Goal: Task Accomplishment & Management: Manage account settings

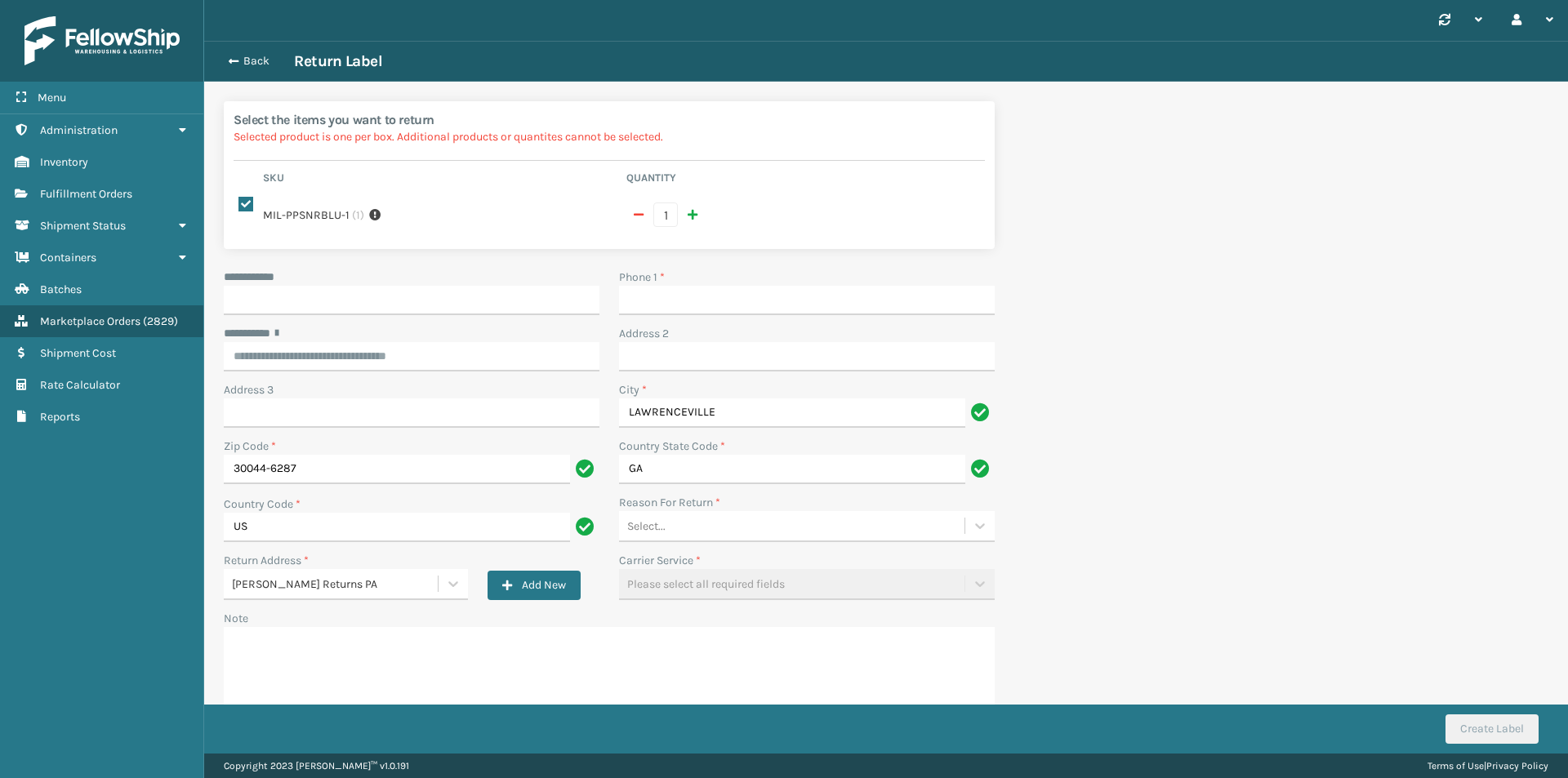
click at [248, 65] on button "Back" at bounding box center [256, 61] width 75 height 15
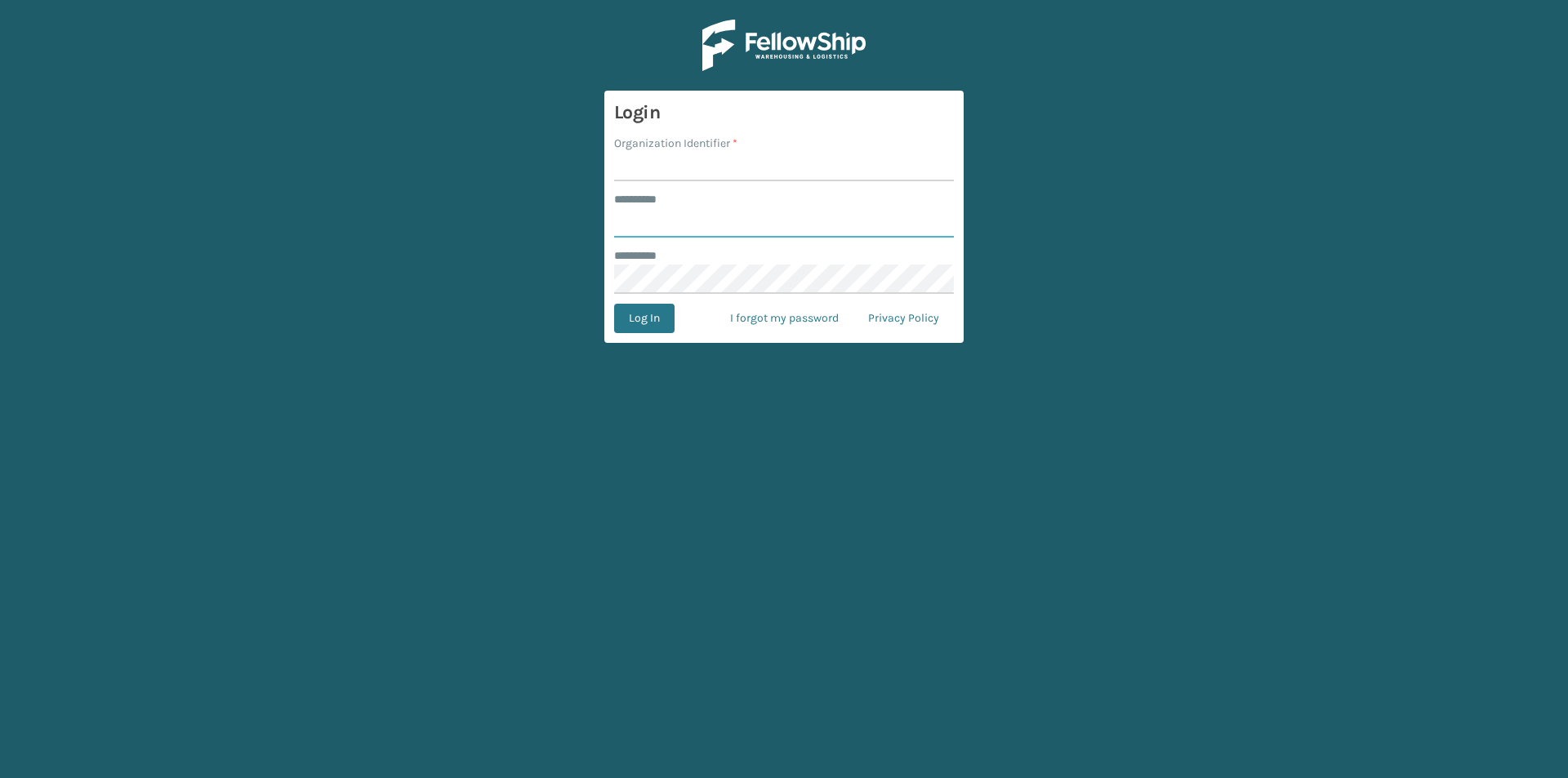
type input "******"
click at [729, 171] on input "Organization Identifier *" at bounding box center [784, 166] width 340 height 29
type input "[PERSON_NAME]"
click at [643, 312] on button "Log In" at bounding box center [644, 319] width 61 height 29
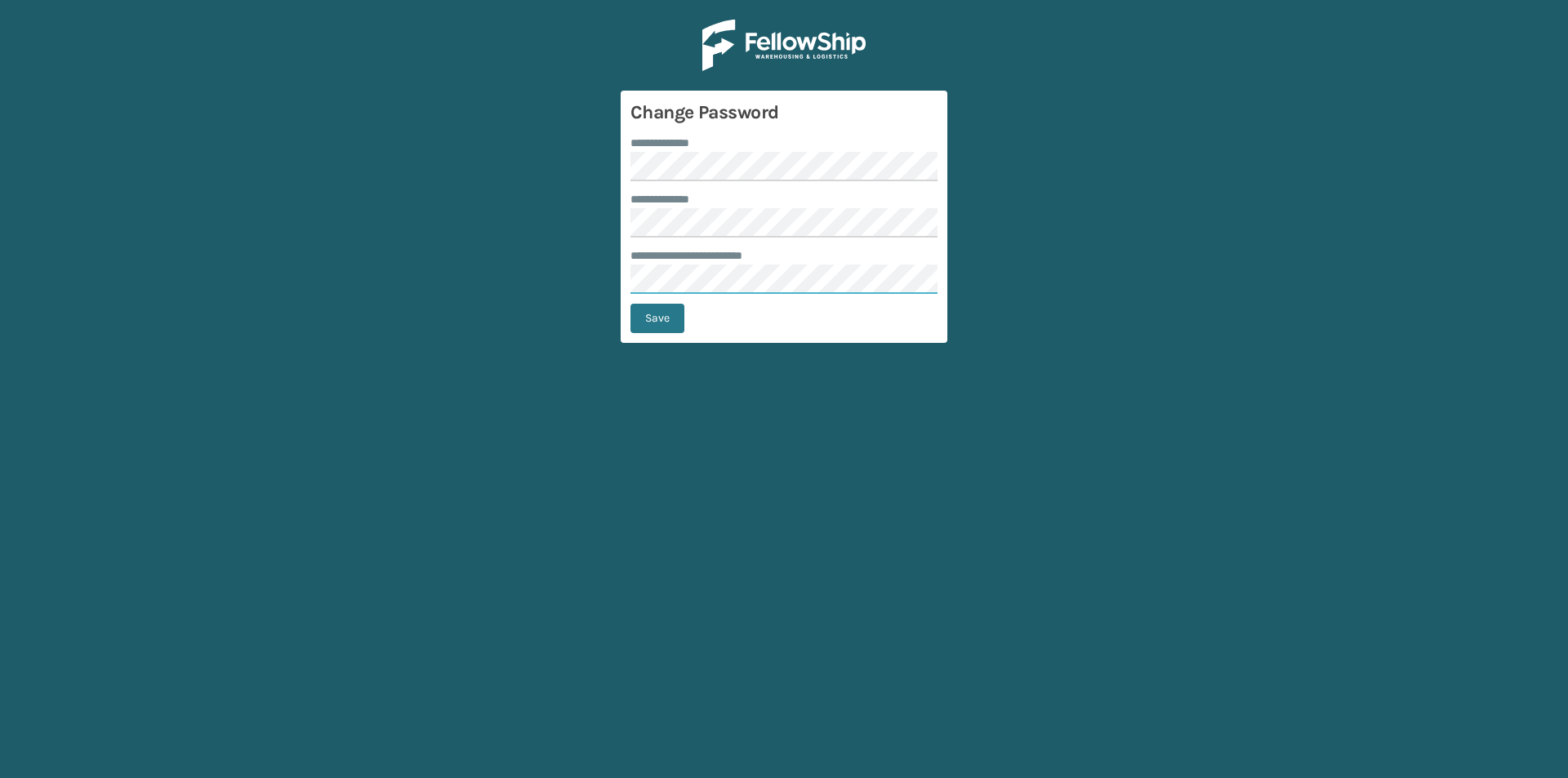
click at [545, 287] on main "**********" at bounding box center [784, 389] width 1568 height 778
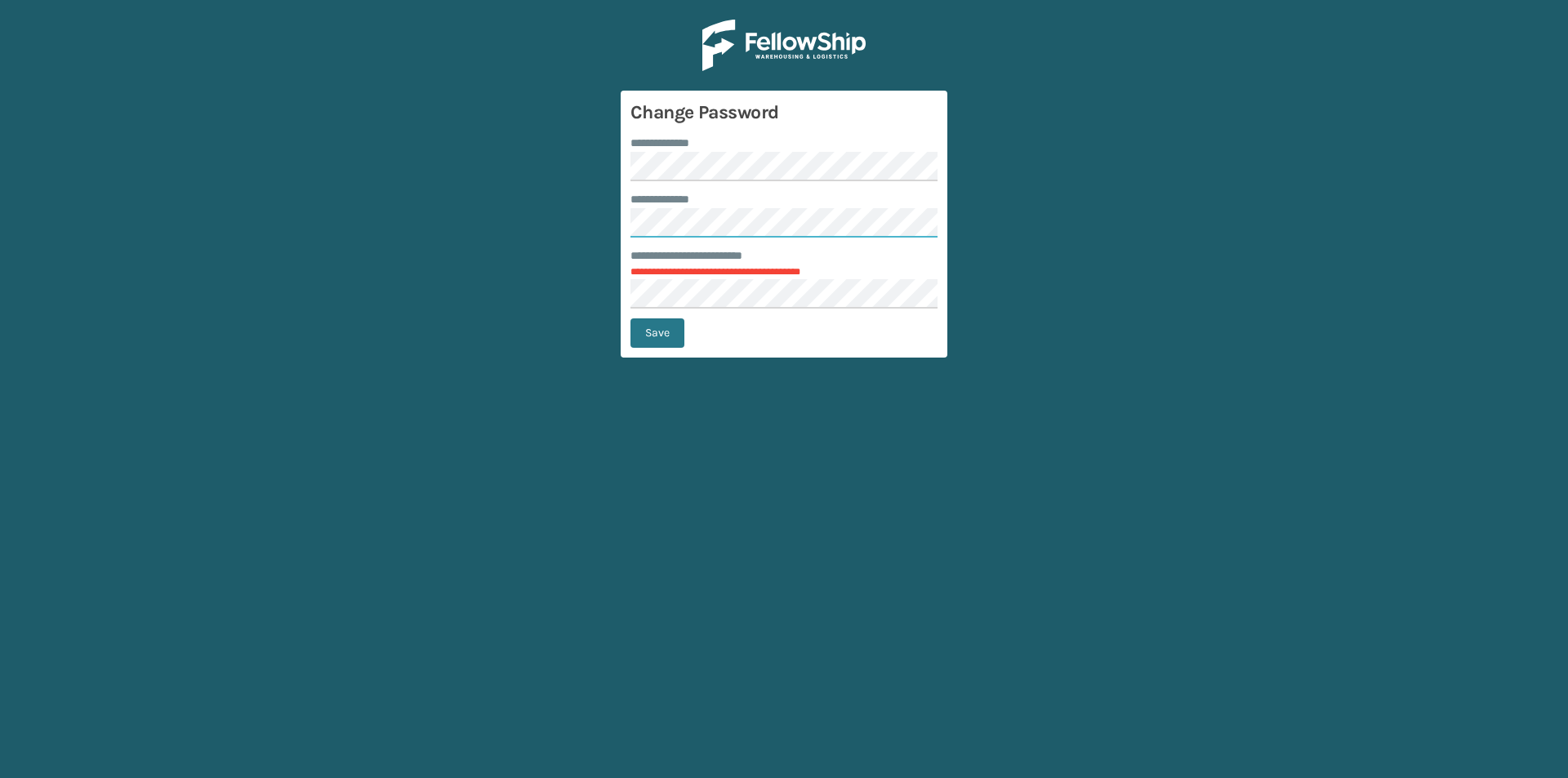
click at [585, 242] on main "**********" at bounding box center [784, 389] width 1568 height 778
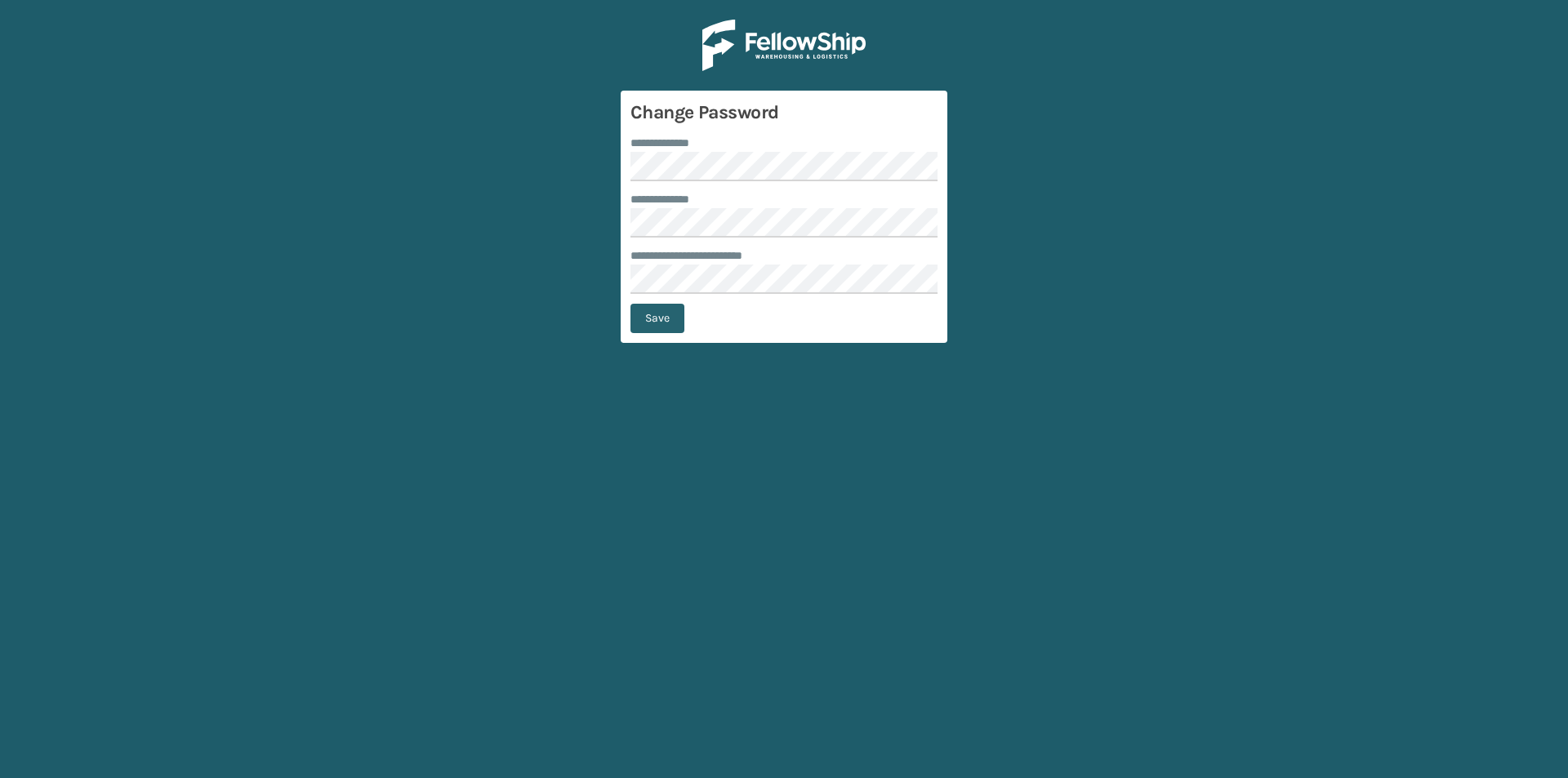
click at [654, 324] on button "Save" at bounding box center [657, 319] width 54 height 29
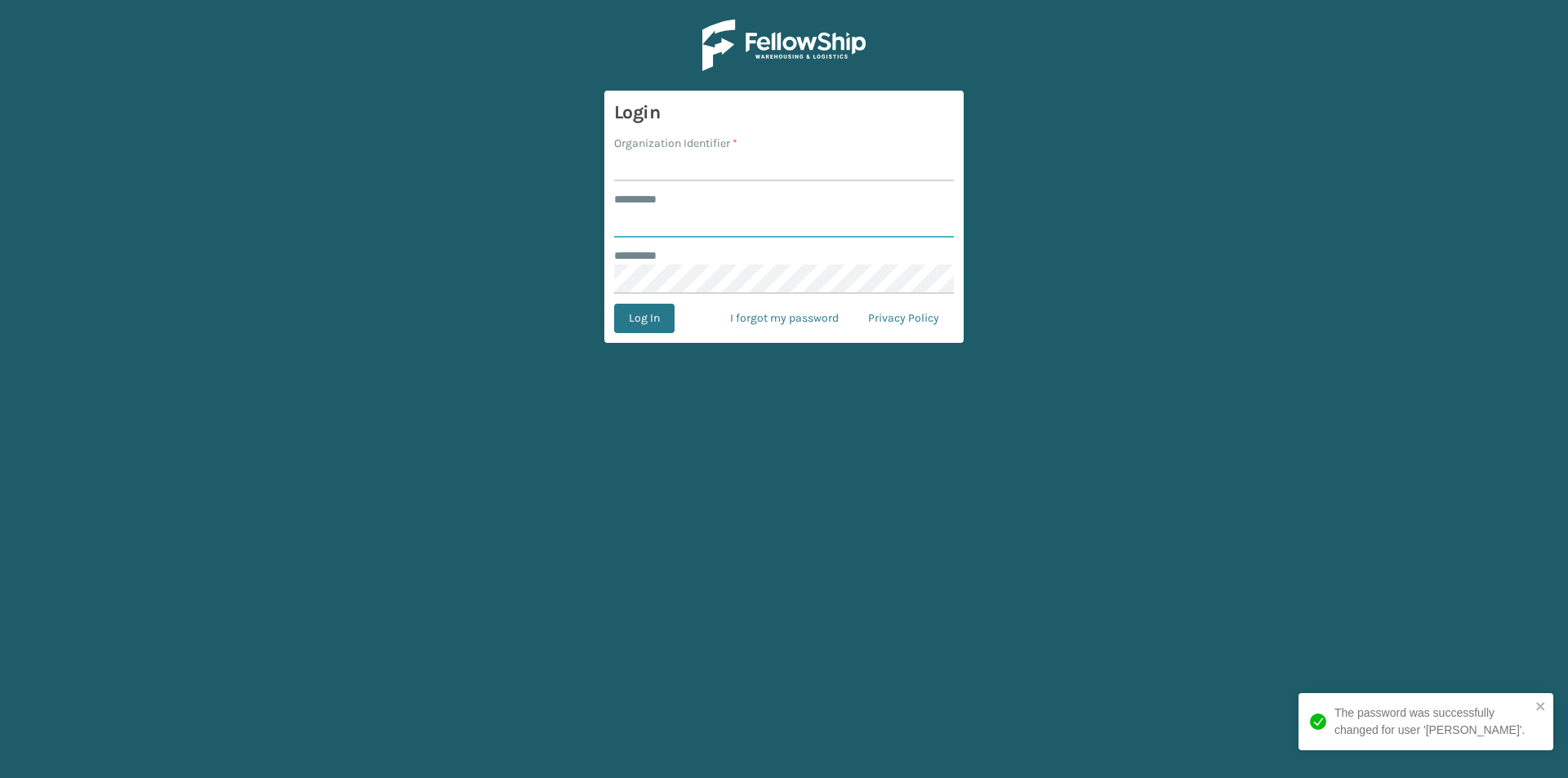
type input "******"
click at [649, 171] on input "Organization Identifier *" at bounding box center [784, 166] width 340 height 29
type input "[PERSON_NAME]"
click at [656, 320] on button "Log In" at bounding box center [644, 319] width 61 height 29
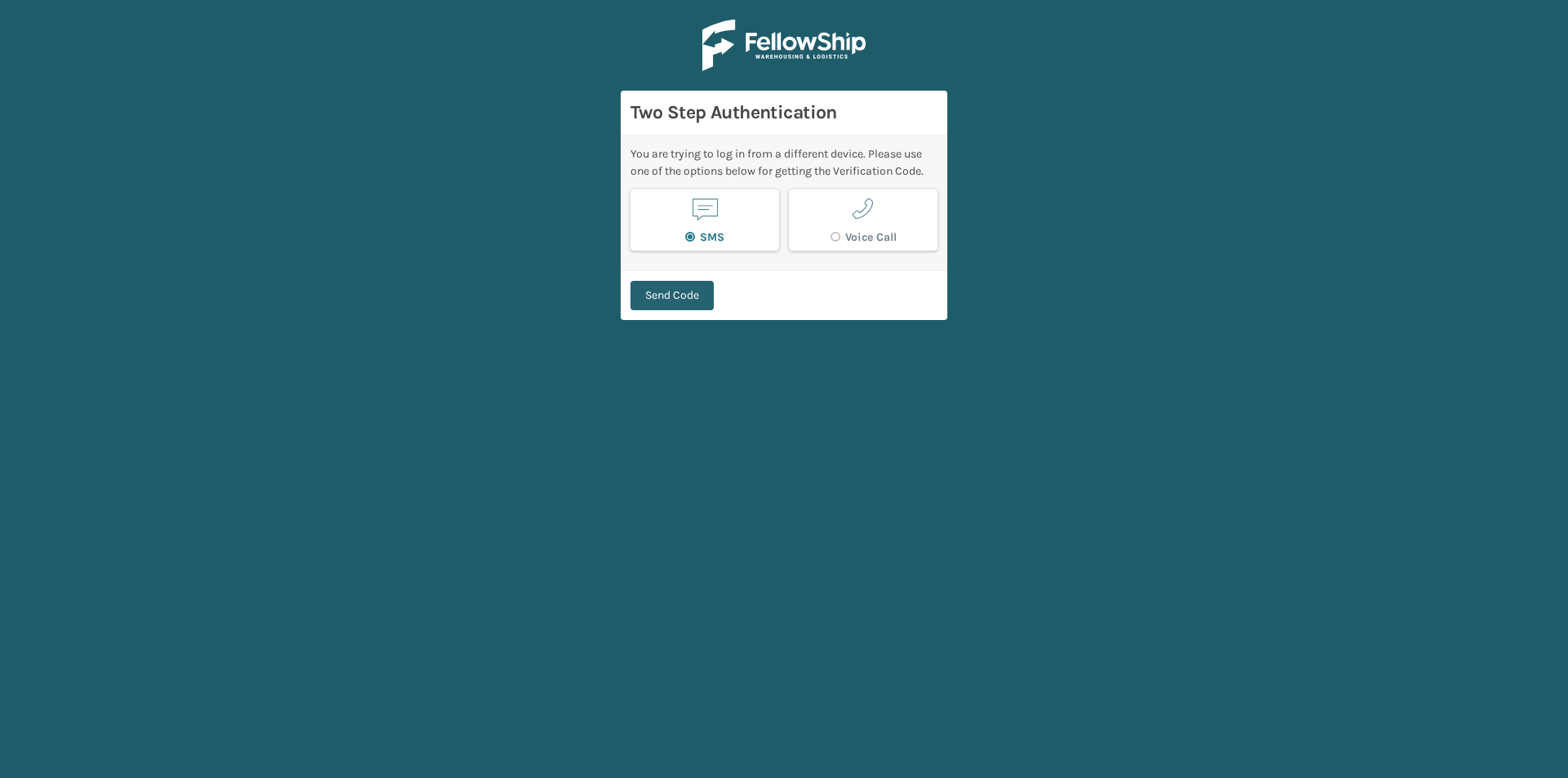
click at [690, 285] on button "Send Code" at bounding box center [672, 296] width 83 height 29
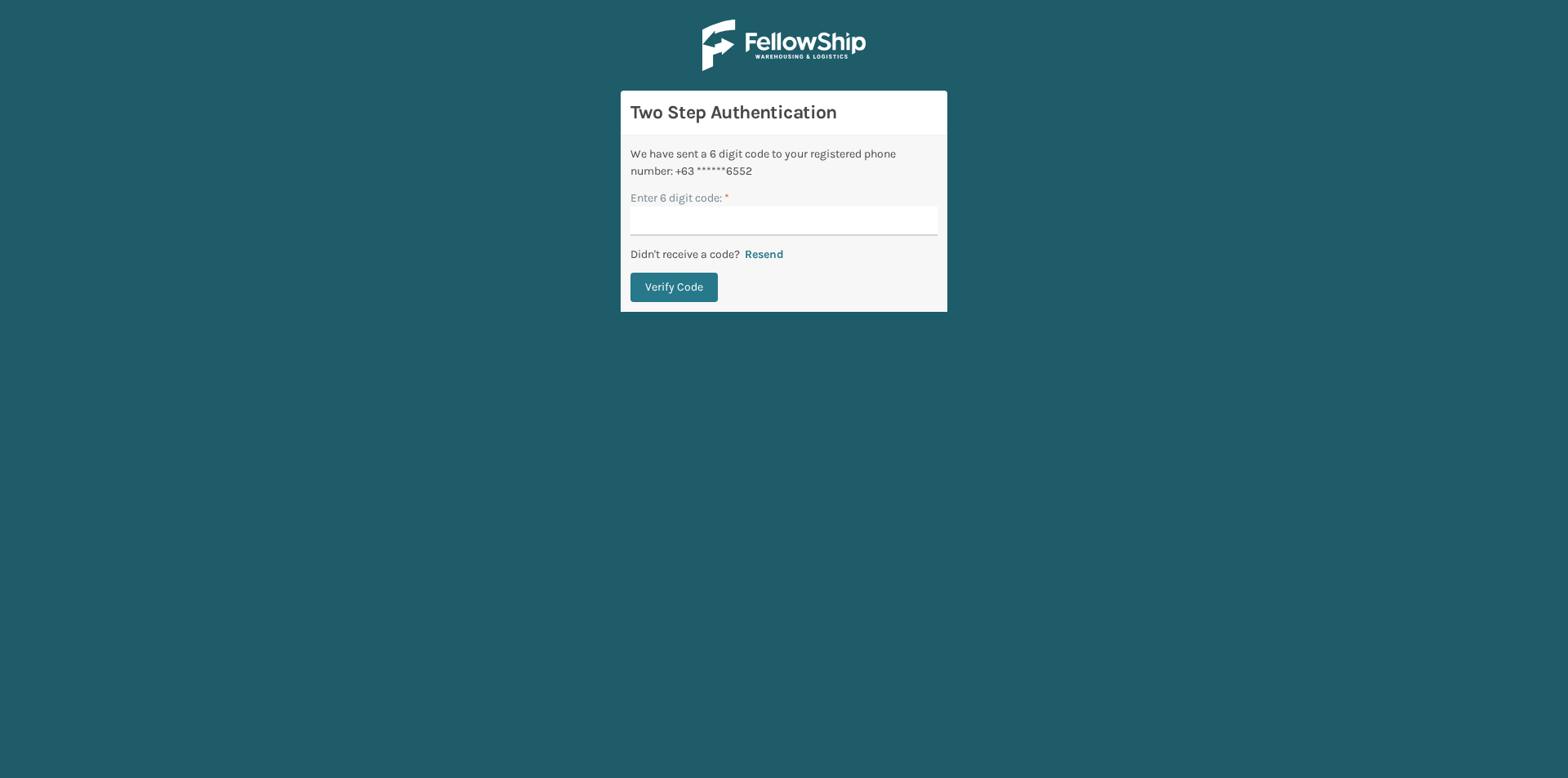
click at [764, 220] on input "Enter 6 digit code: *" at bounding box center [784, 221] width 307 height 29
type input "947358"
click at [687, 283] on button "Verify Code" at bounding box center [674, 287] width 87 height 29
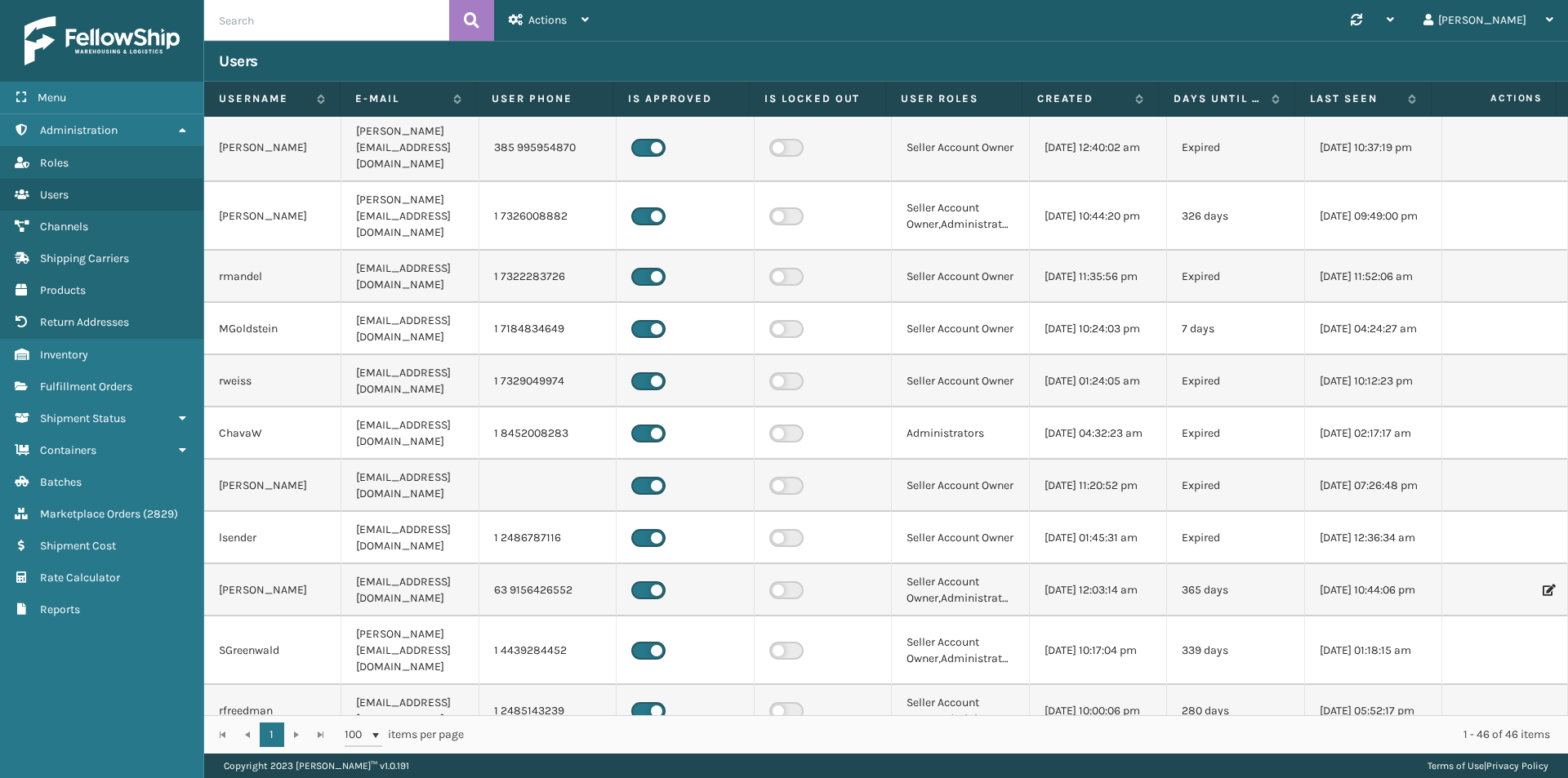
scroll to position [572, 0]
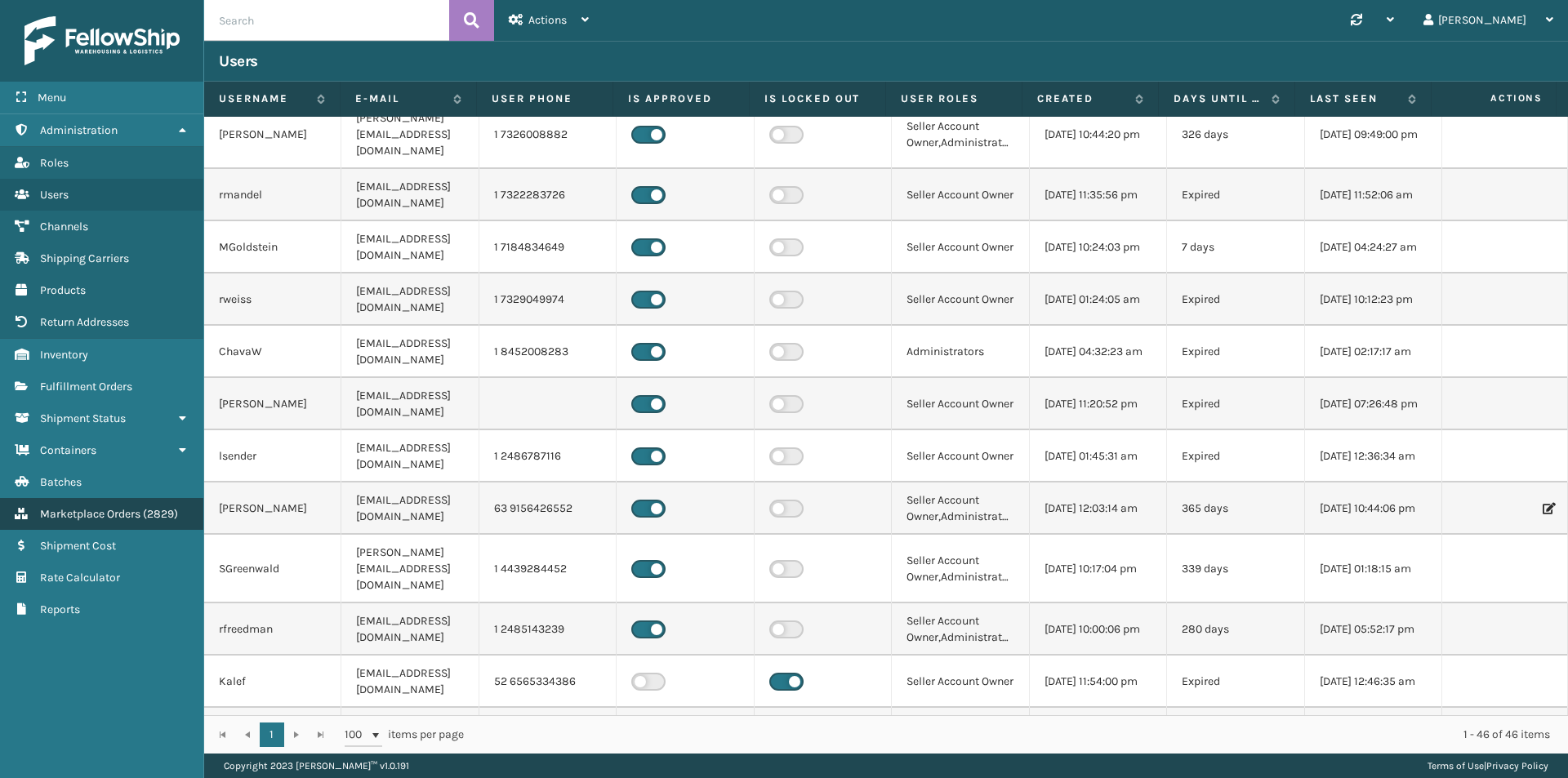
click at [116, 518] on span "Marketplace Orders" at bounding box center [90, 514] width 100 height 14
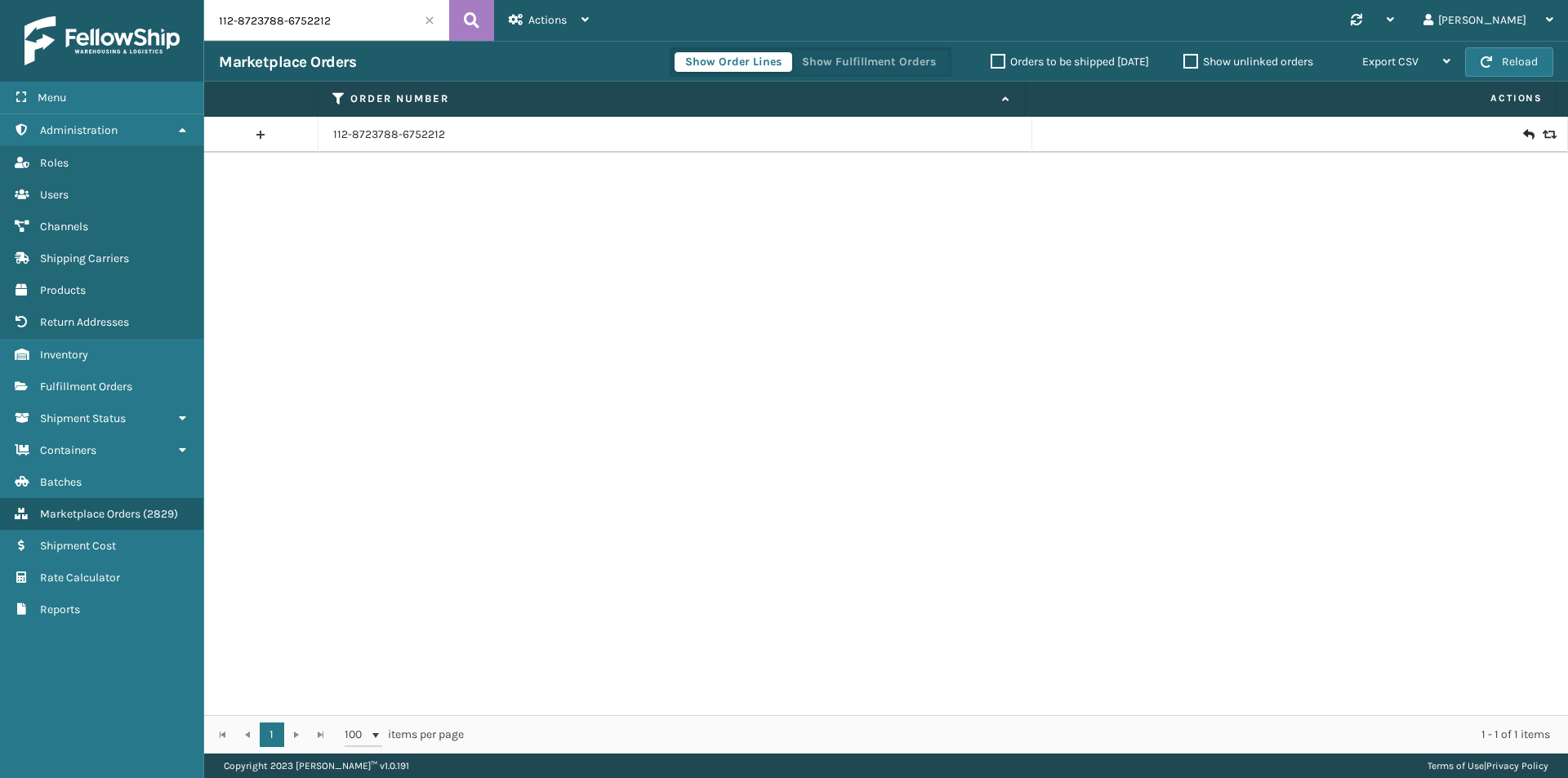
click at [377, 8] on input "112-8723788-6752212" at bounding box center [326, 21] width 245 height 41
paste input "113-8335494-2143423"
click at [458, 20] on button at bounding box center [471, 21] width 45 height 41
type input "113-8335494-2143423"
click at [1523, 131] on div at bounding box center [1300, 135] width 506 height 16
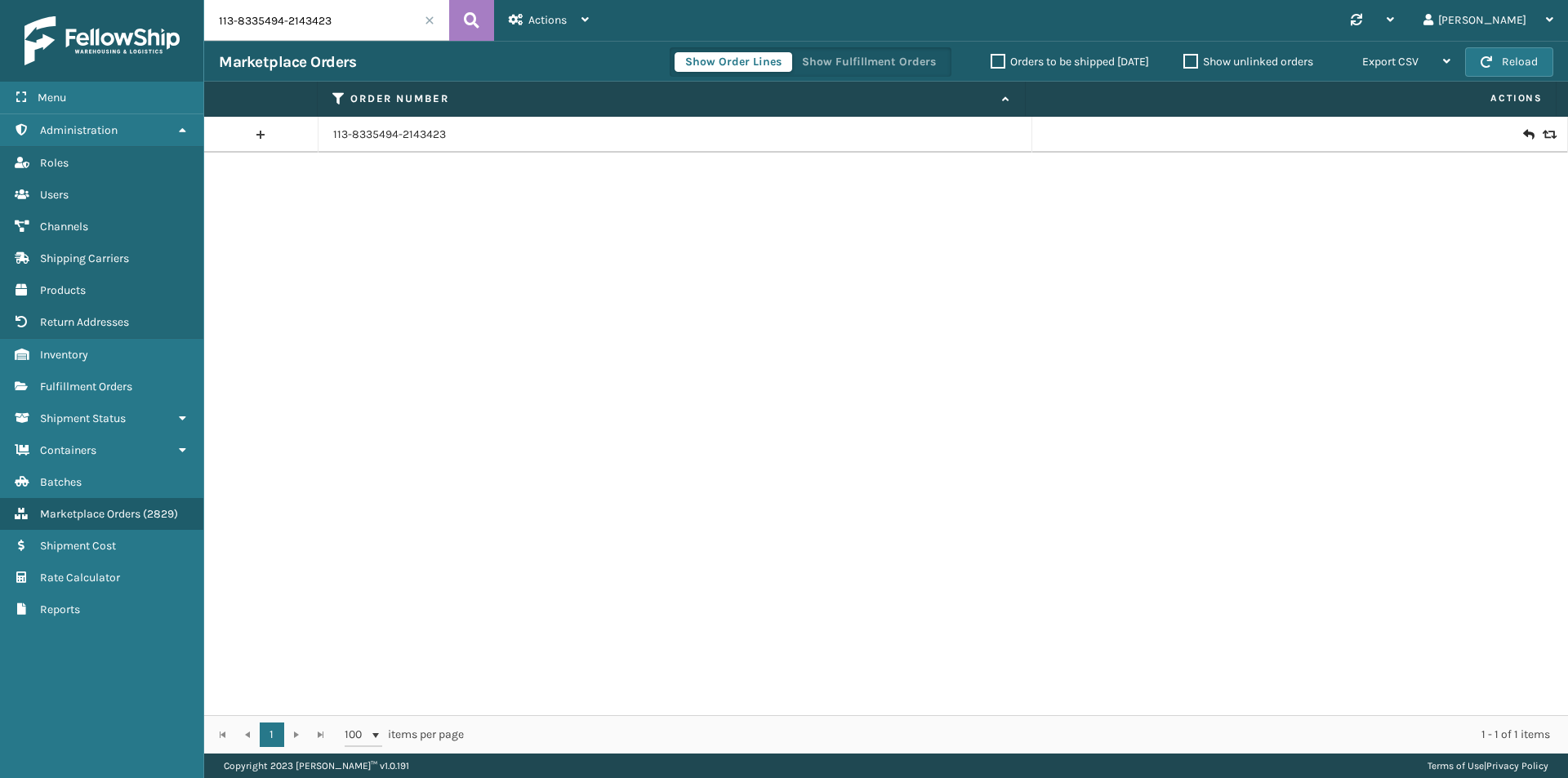
click at [1523, 134] on icon at bounding box center [1528, 135] width 9 height 16
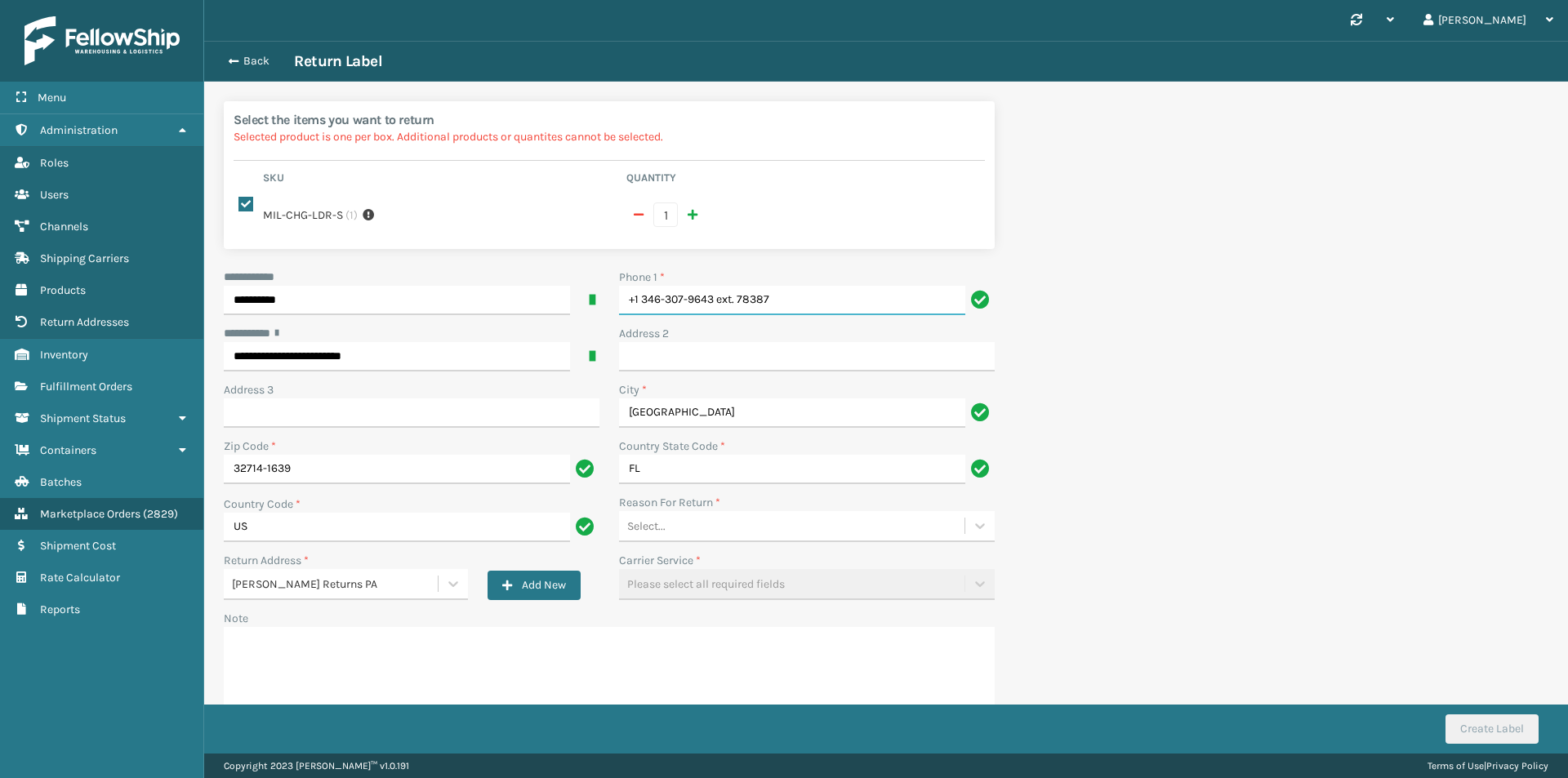
click at [812, 288] on input "+1 346-307-9643 ext. 78387" at bounding box center [793, 301] width 346 height 29
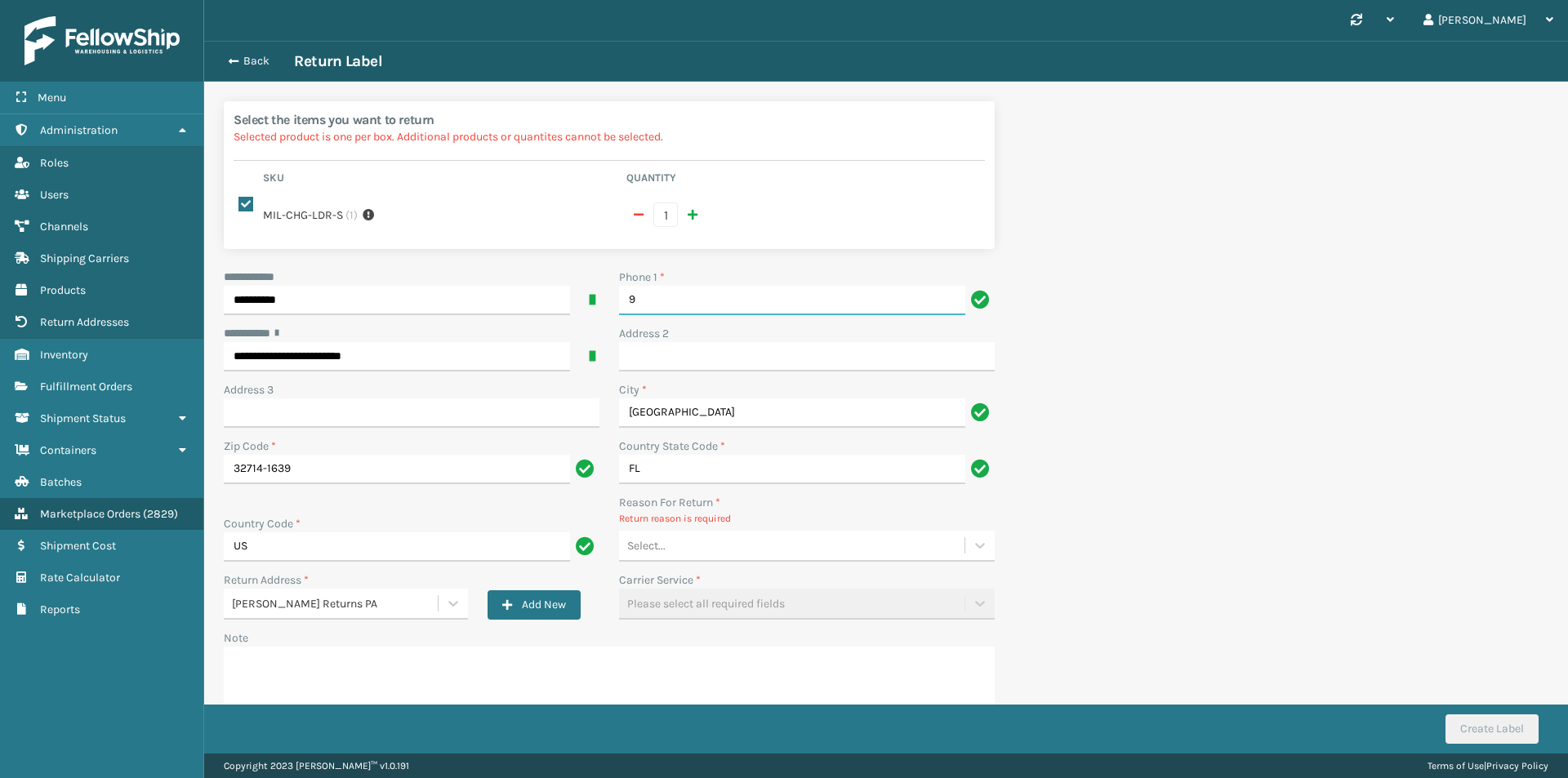
type input "9999999999"
click at [674, 533] on div "Select..." at bounding box center [792, 546] width 345 height 27
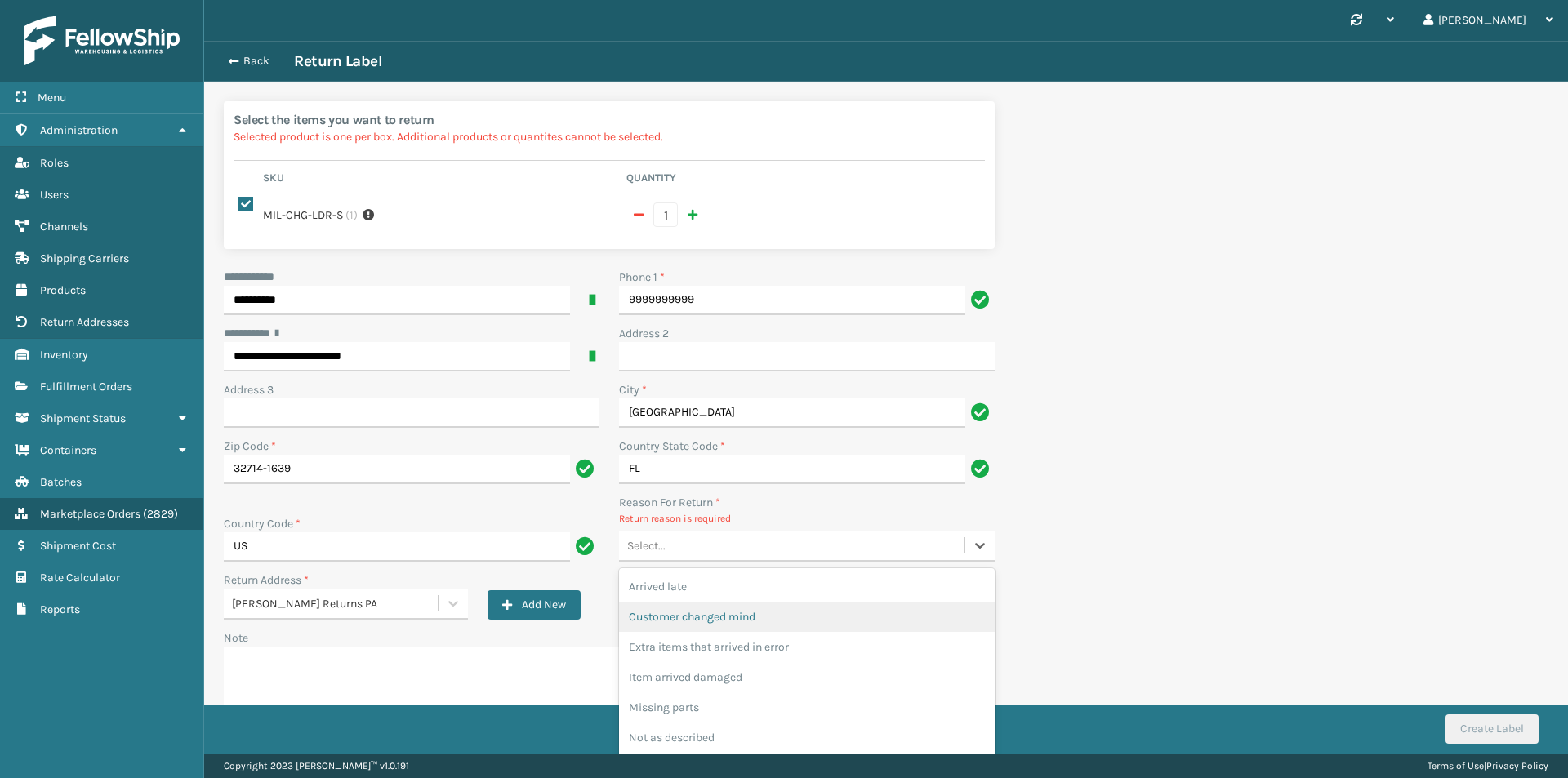
click at [700, 605] on div "Customer changed mind" at bounding box center [807, 617] width 375 height 30
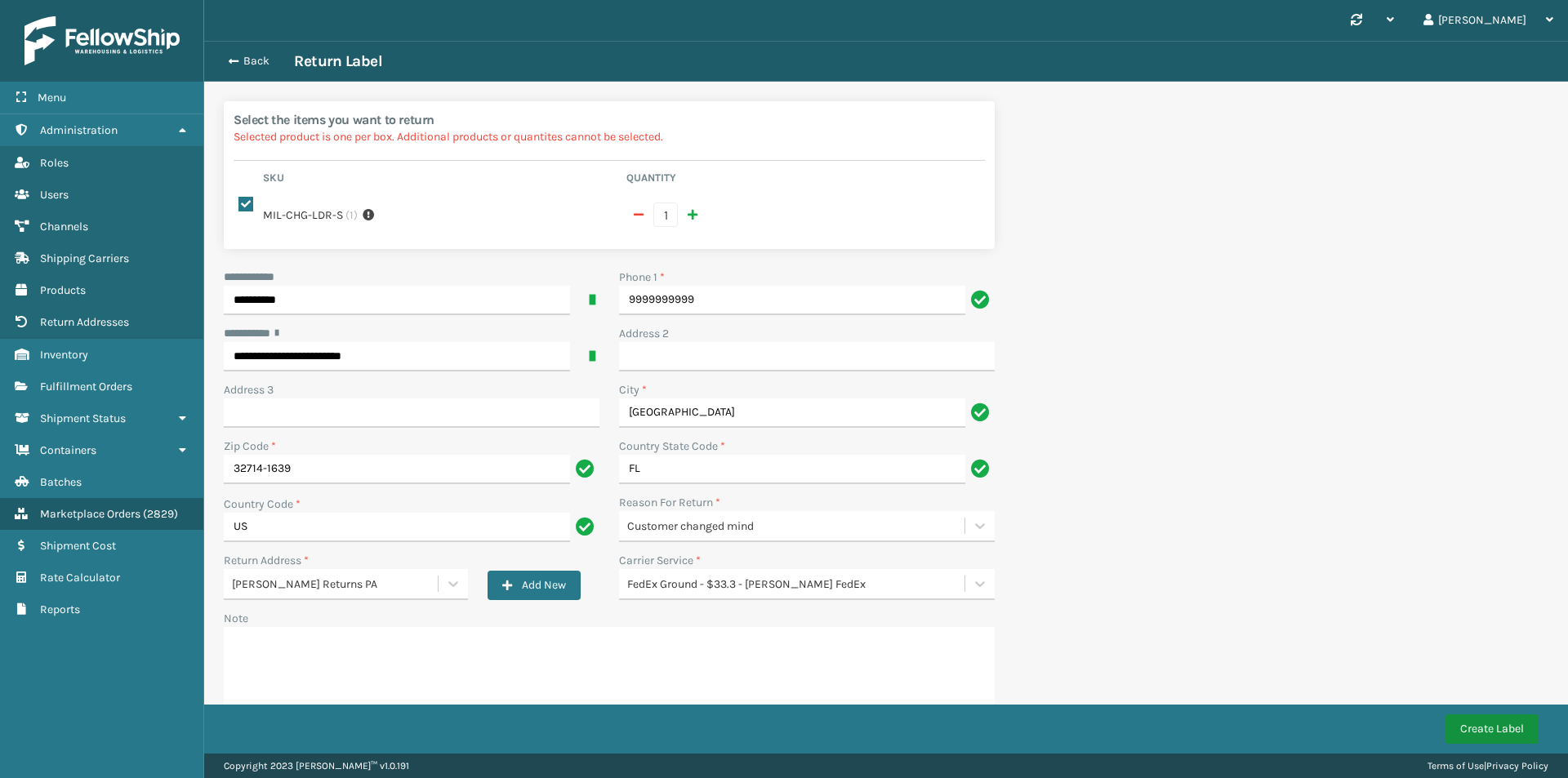
click at [1497, 724] on button "Create Label" at bounding box center [1492, 729] width 93 height 29
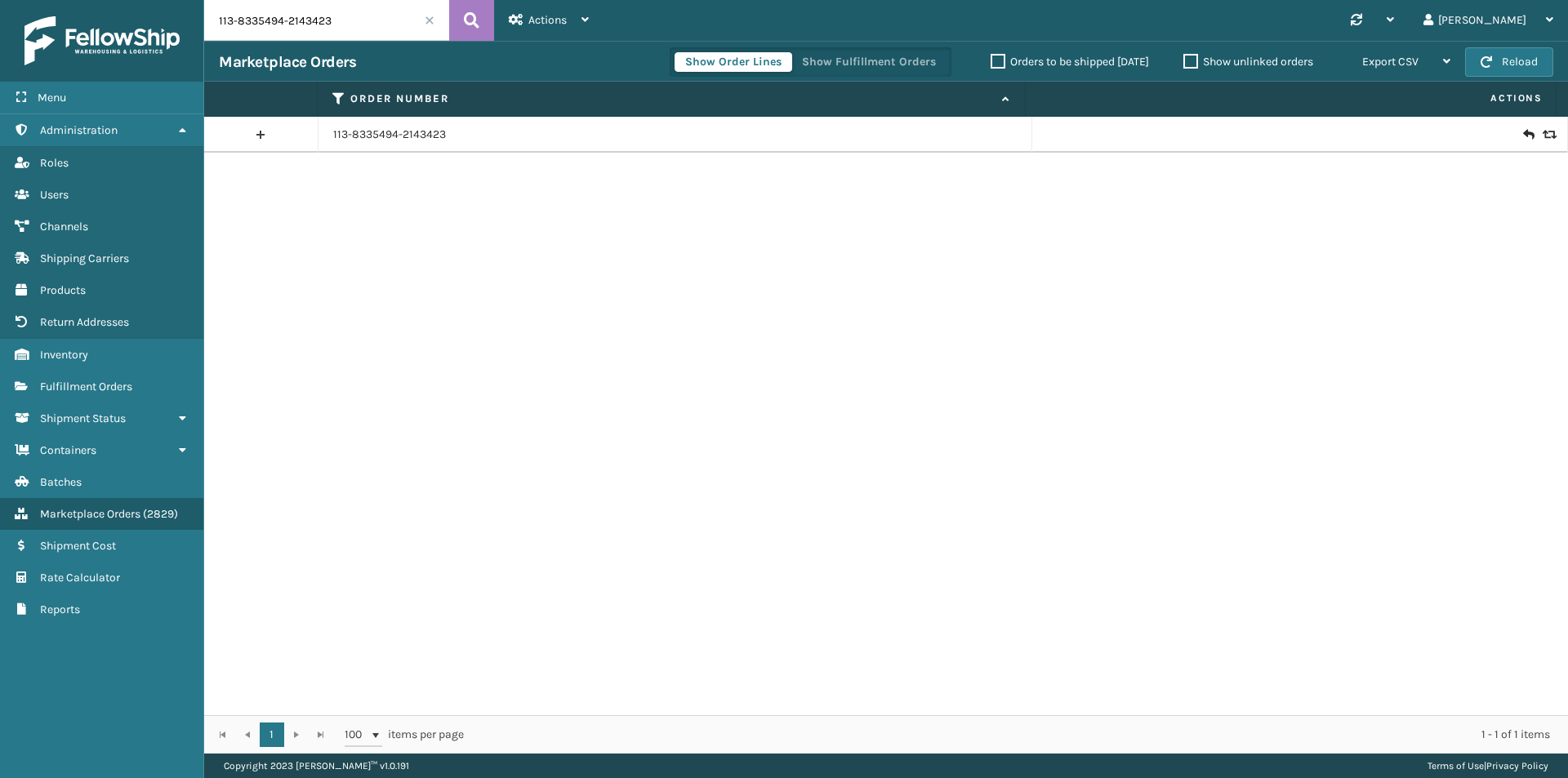
click at [367, 9] on input "113-8335494-2143423" at bounding box center [326, 21] width 245 height 41
paste input "4-0530488-5729017"
type input "114-0530488-5729017"
click at [464, 15] on icon at bounding box center [471, 21] width 15 height 25
click at [1523, 131] on icon at bounding box center [1528, 135] width 9 height 16
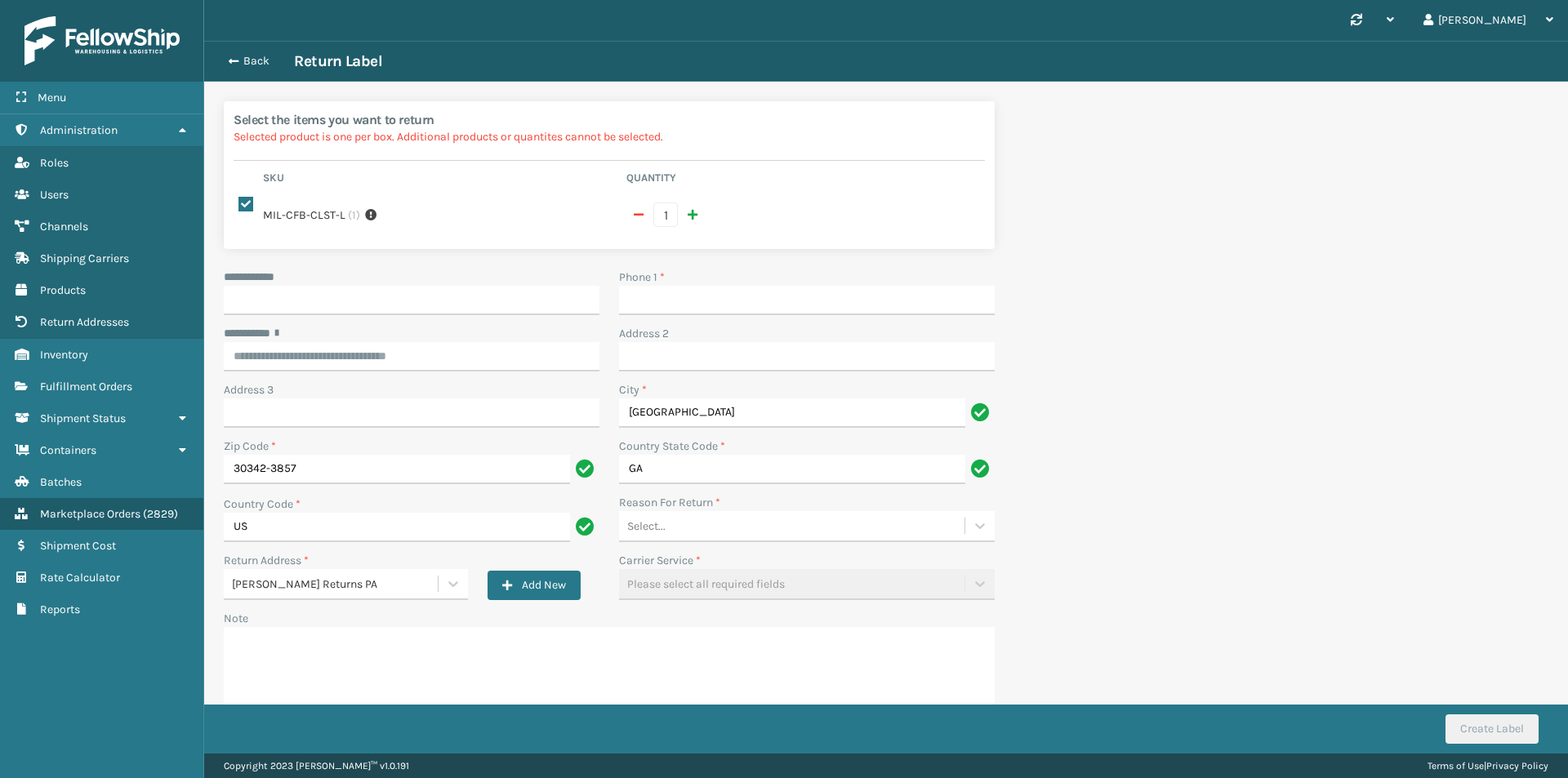
click at [251, 52] on div "Back Return Label" at bounding box center [886, 62] width 1364 height 41
click at [253, 57] on button "Back" at bounding box center [256, 61] width 75 height 15
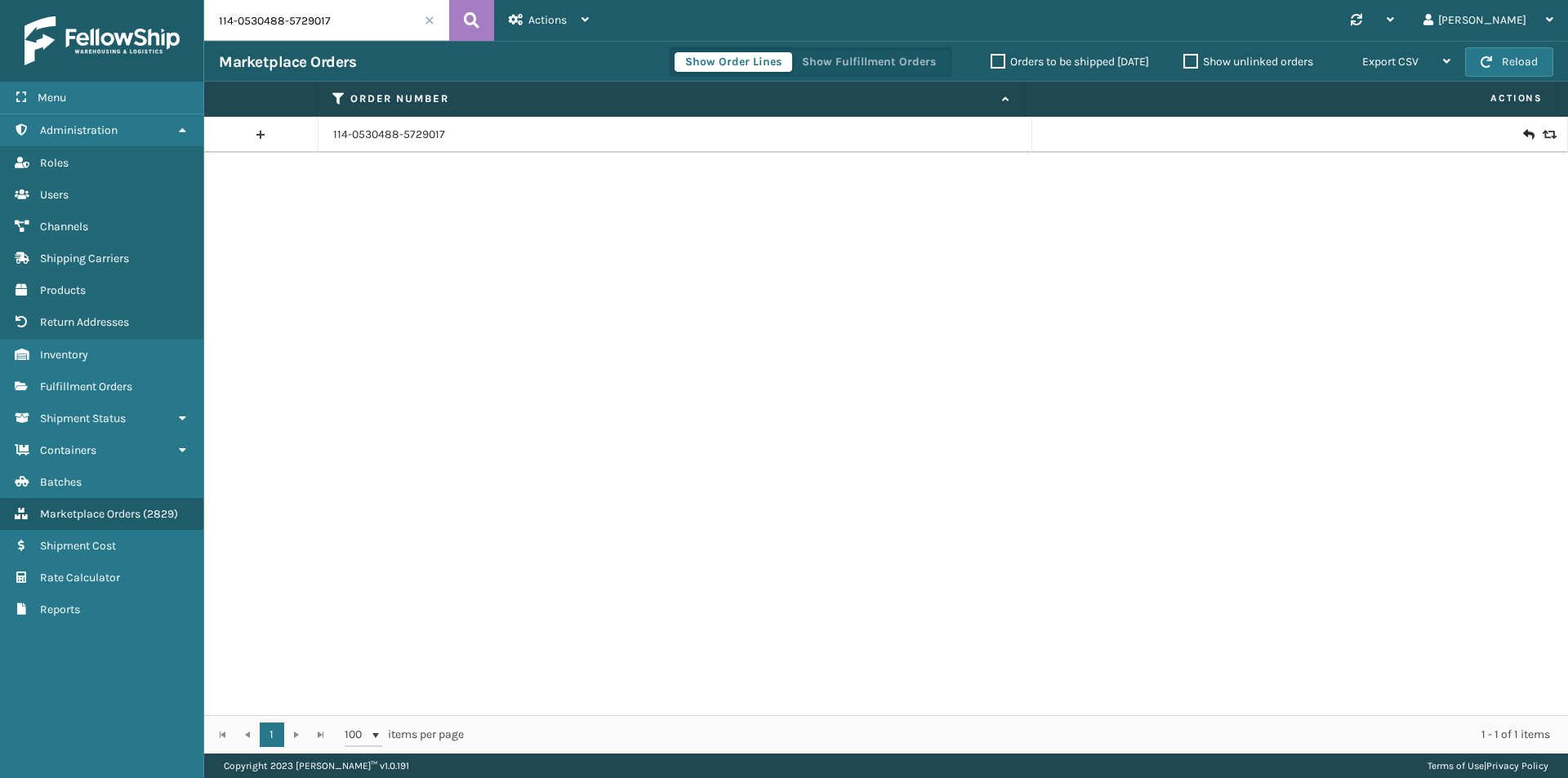
click at [368, 17] on input "114-0530488-5729017" at bounding box center [326, 21] width 245 height 41
paste input "9531134-792666"
type input "114-9531134-7926667"
click at [482, 26] on button at bounding box center [471, 21] width 45 height 41
click at [350, 36] on input "114-9531134-7926667" at bounding box center [326, 21] width 245 height 41
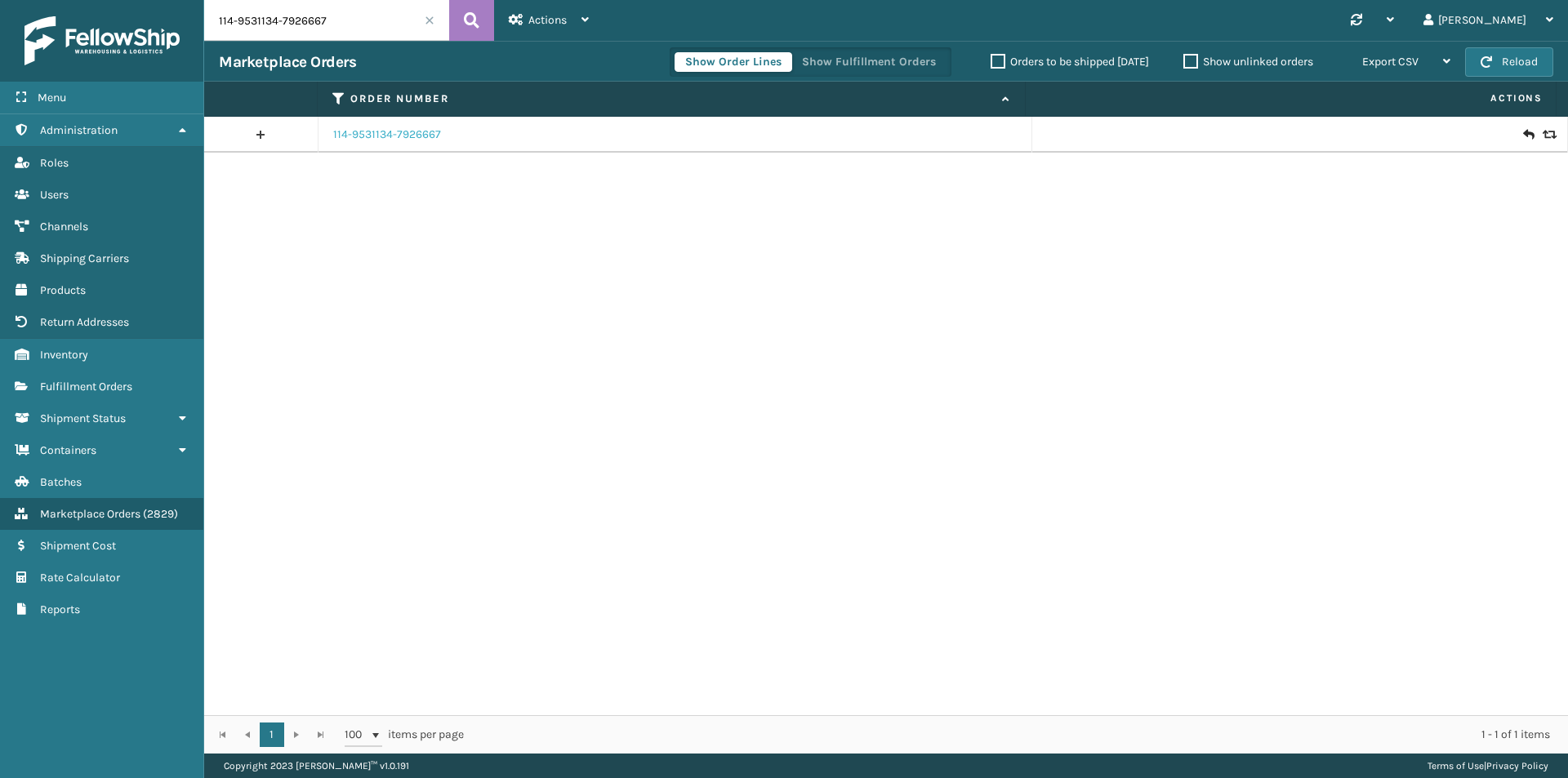
click at [422, 135] on link "114-9531134-7926667" at bounding box center [387, 135] width 108 height 16
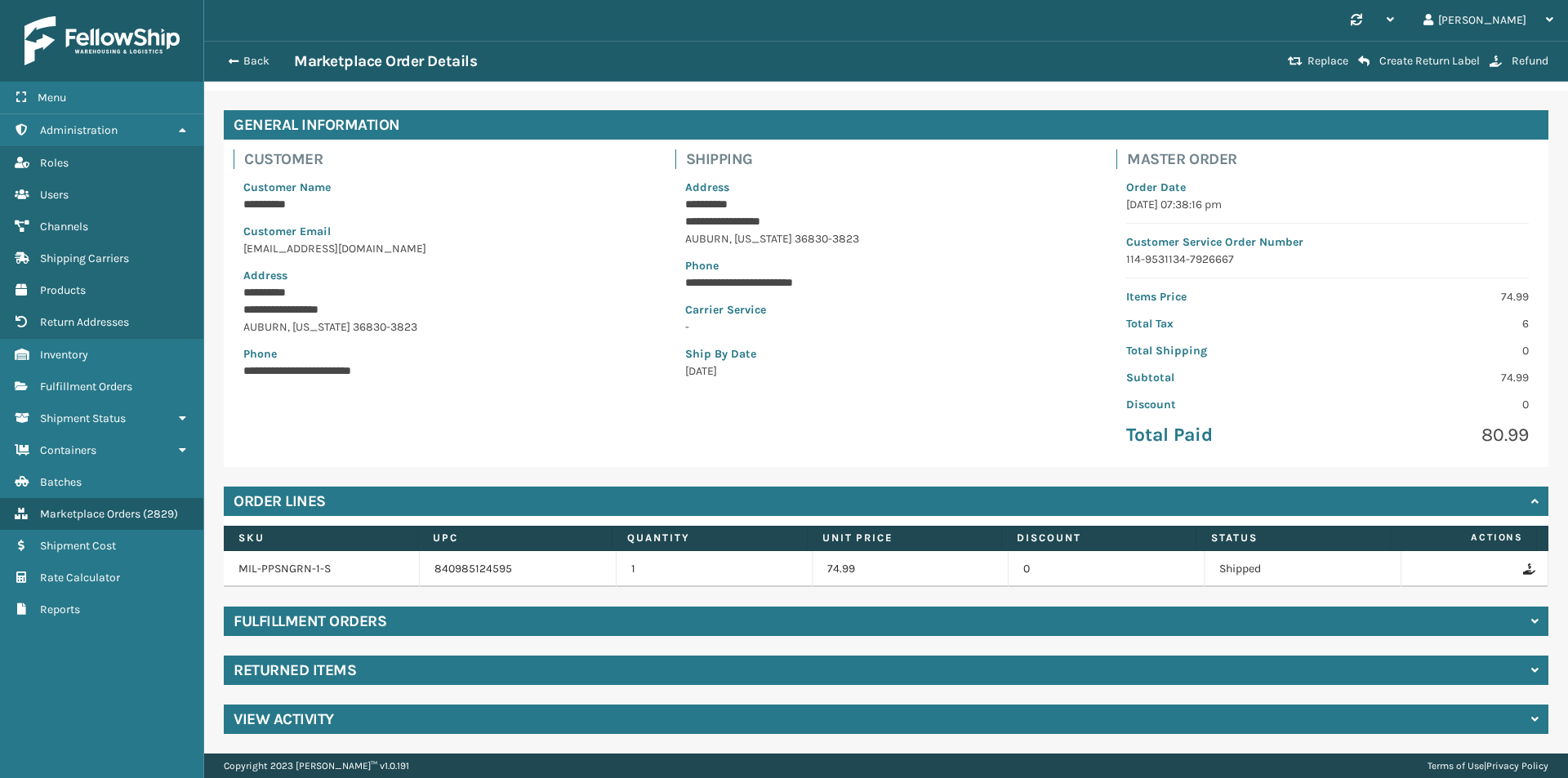
click at [396, 665] on div "Returned Items" at bounding box center [886, 670] width 1325 height 29
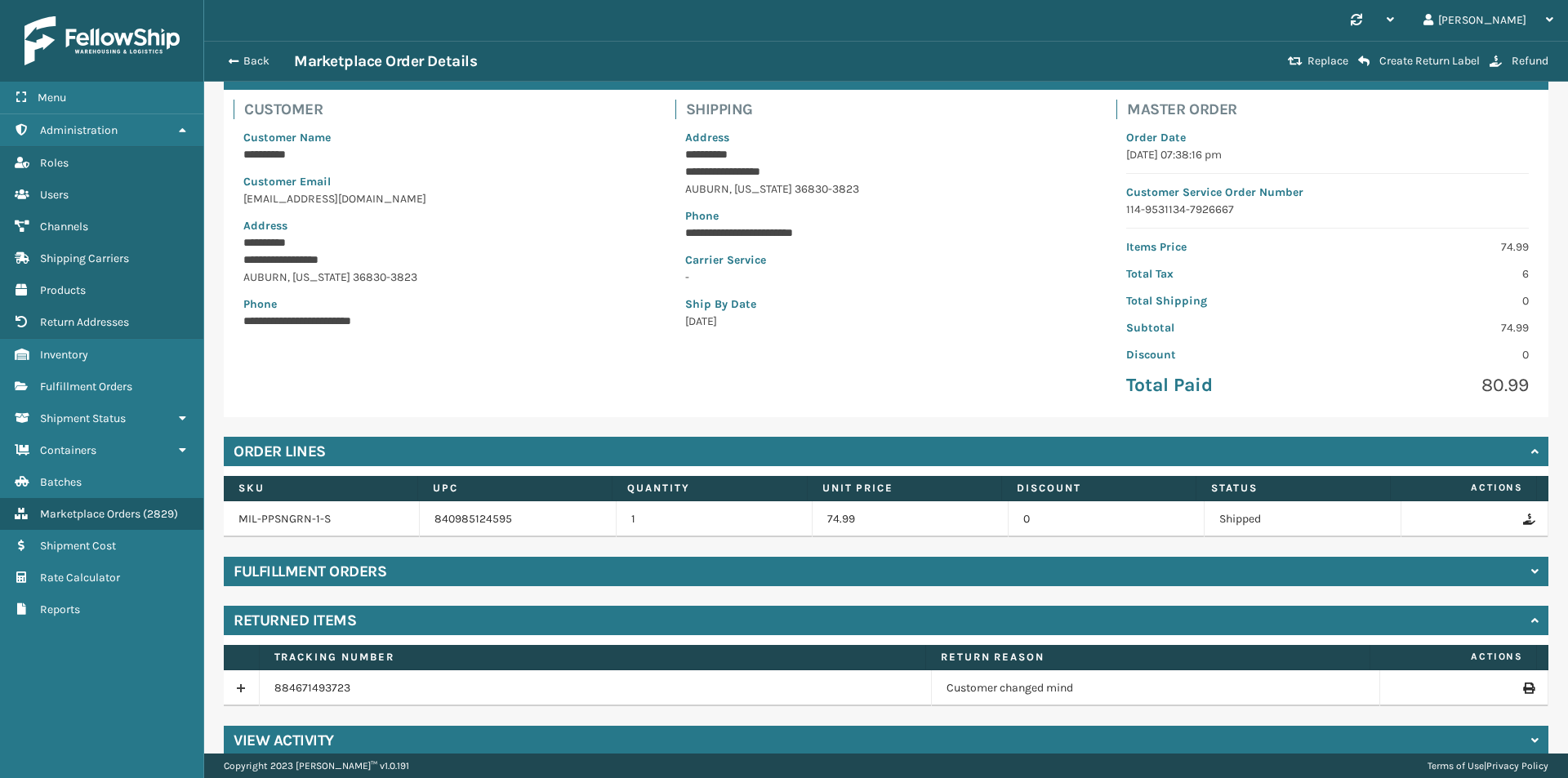
scroll to position [118, 0]
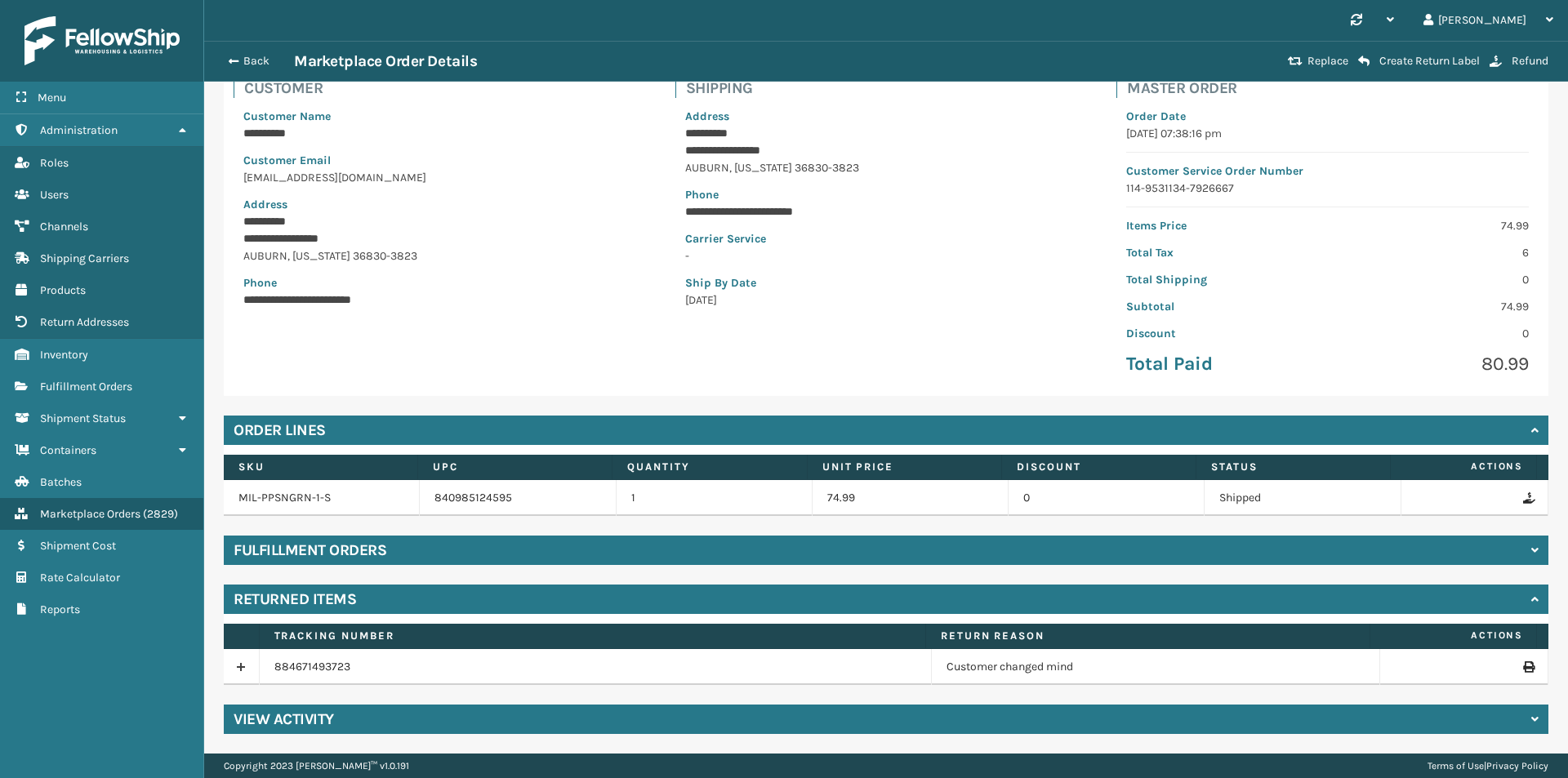
click at [1523, 667] on icon at bounding box center [1528, 667] width 9 height 11
click at [251, 68] on button "Back" at bounding box center [256, 61] width 75 height 15
